Goal: Find specific page/section: Find specific page/section

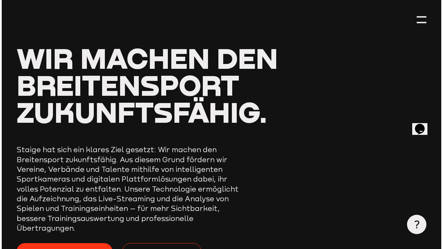
scroll to position [37, 0]
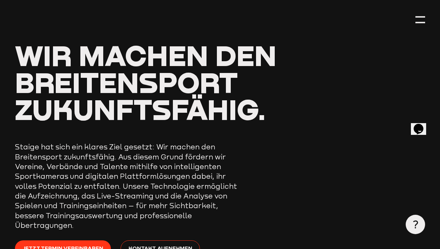
click at [424, 19] on div at bounding box center [420, 20] width 10 height 10
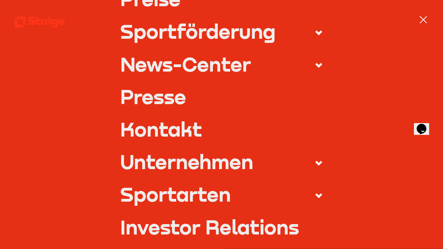
scroll to position [147, 0]
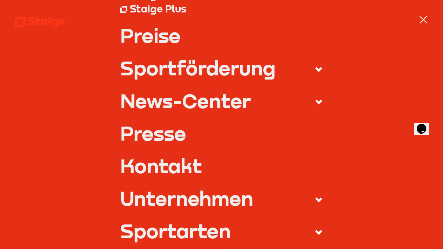
click at [173, 235] on div "Sportarten" at bounding box center [175, 231] width 111 height 20
click at [0, 0] on input "Sportarten" at bounding box center [0, 0] width 0 height 0
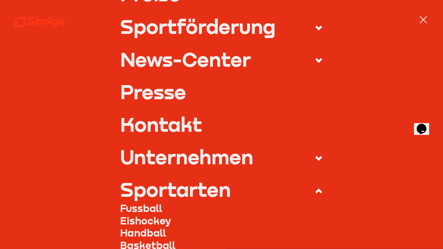
click at [170, 208] on link "Fussball" at bounding box center [221, 208] width 203 height 12
click at [127, 208] on link "Fussball" at bounding box center [221, 208] width 203 height 12
